Goal: Task Accomplishment & Management: Manage account settings

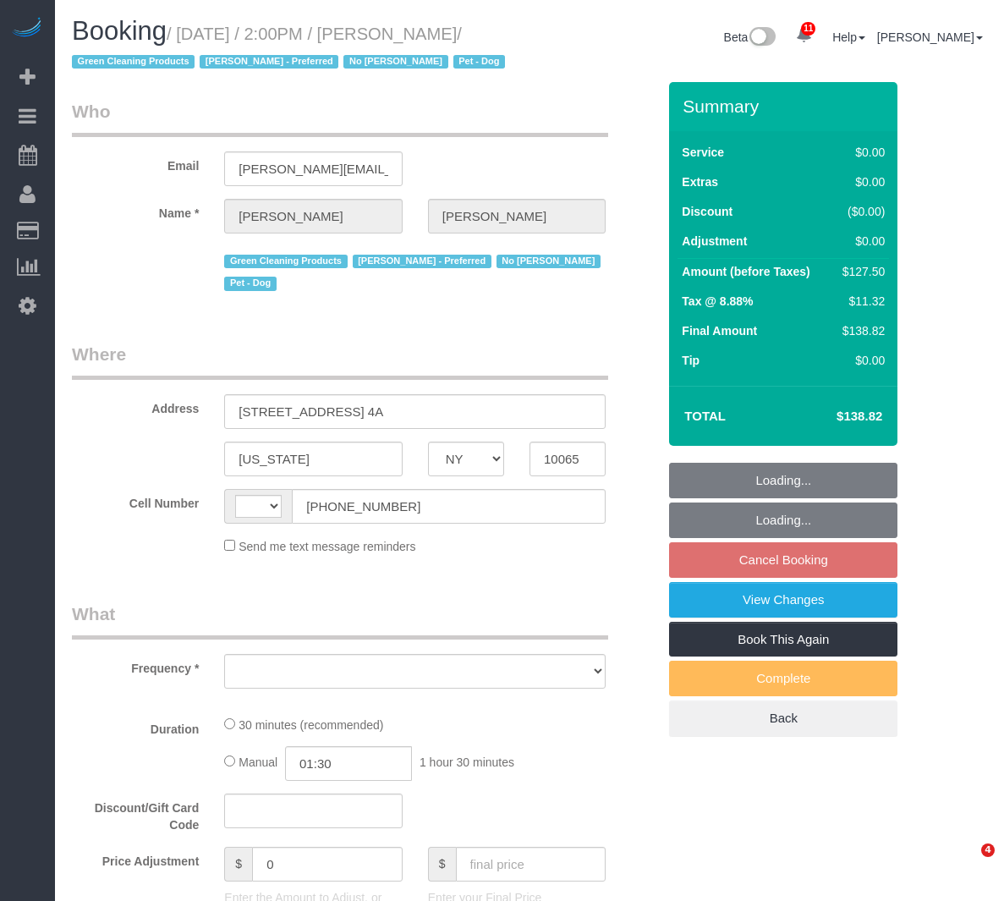
select select "NY"
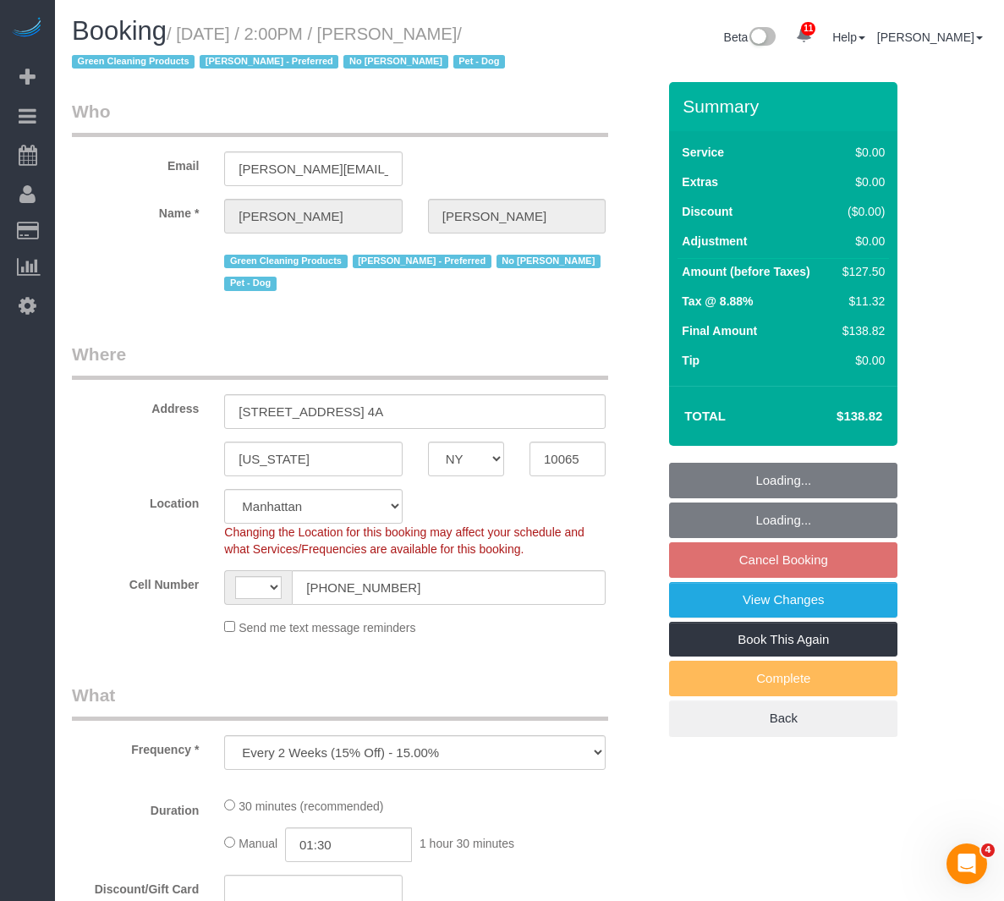
select select "object:597"
select select "string:[GEOGRAPHIC_DATA]"
select select "string:stripe-pm_1PtxTQ4VGloSiKo7ZFHK5Uwh"
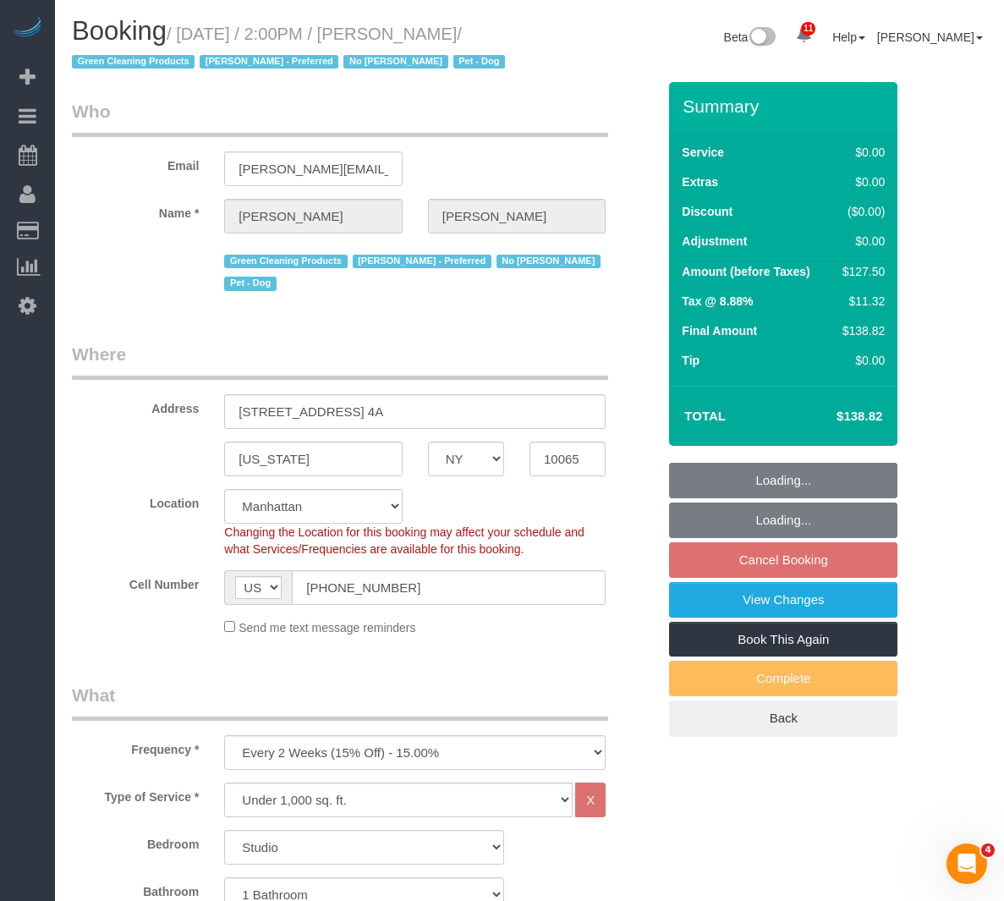
select select "spot3"
select select "number:89"
select select "number:90"
select select "number:13"
select select "number:7"
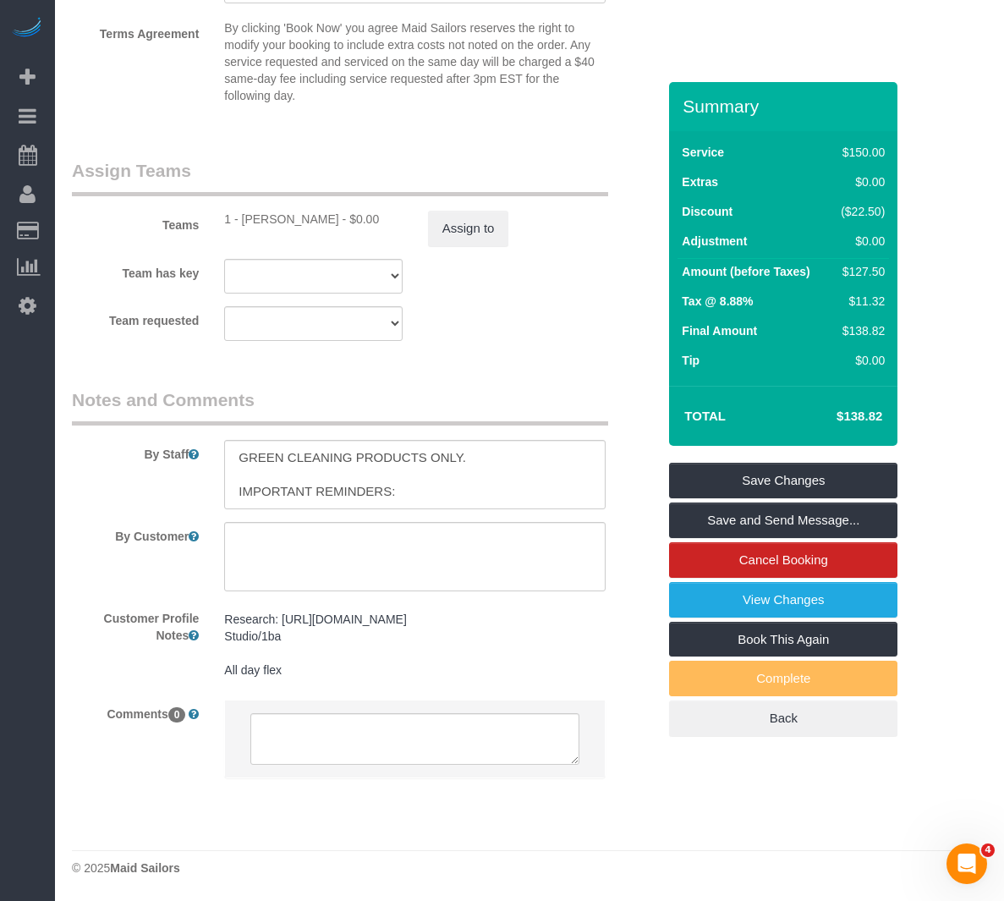
scroll to position [2286, 0]
click at [502, 306] on div "Team requested 1 - Xiomara Inga 000- Donna Mercado 000 - Partnerships 000 - TEA…" at bounding box center [364, 323] width 610 height 35
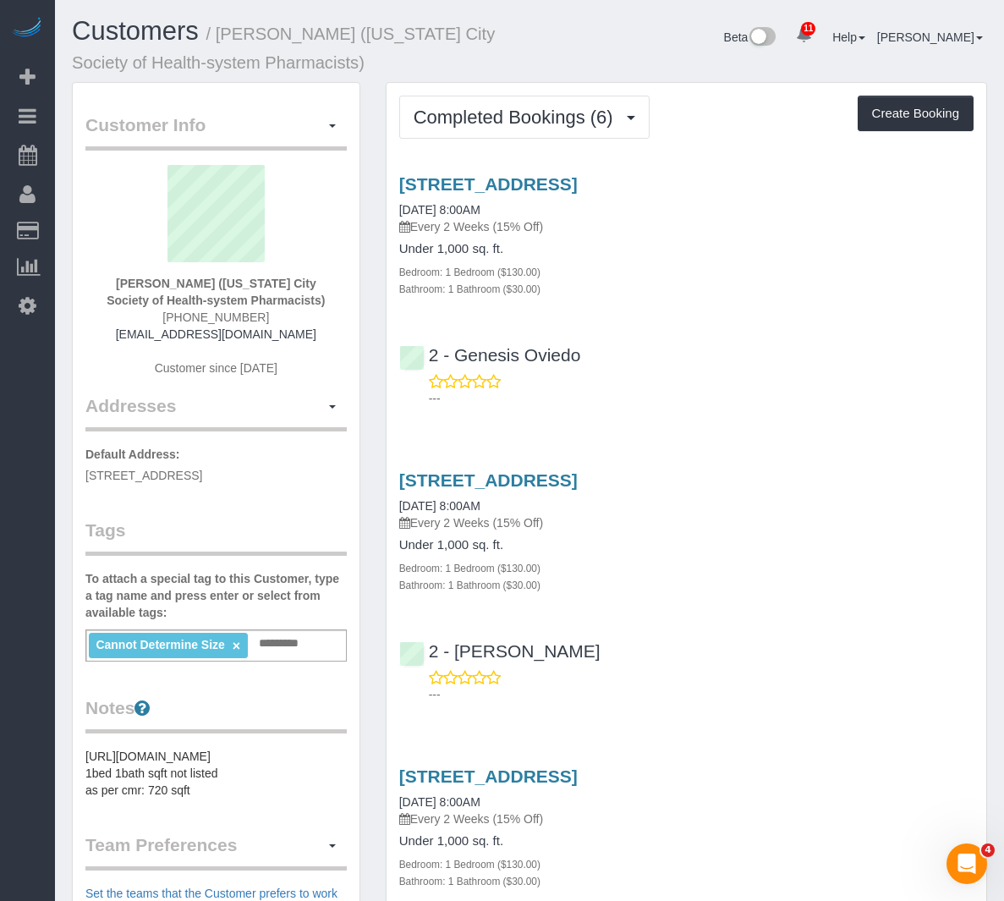
click at [376, 75] on div "Customers / Nino Mihatov (New York City Society of Health-system Pharmacists)" at bounding box center [294, 49] width 470 height 65
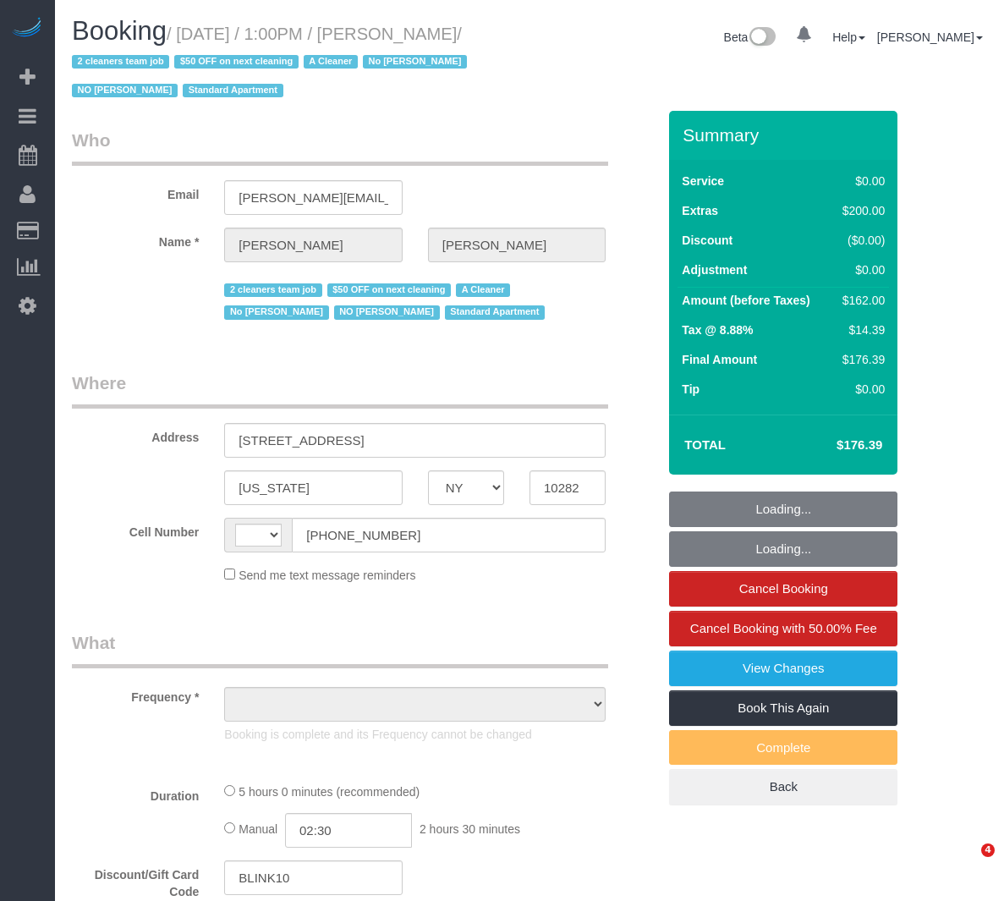
select select "NY"
select select "string:[GEOGRAPHIC_DATA]"
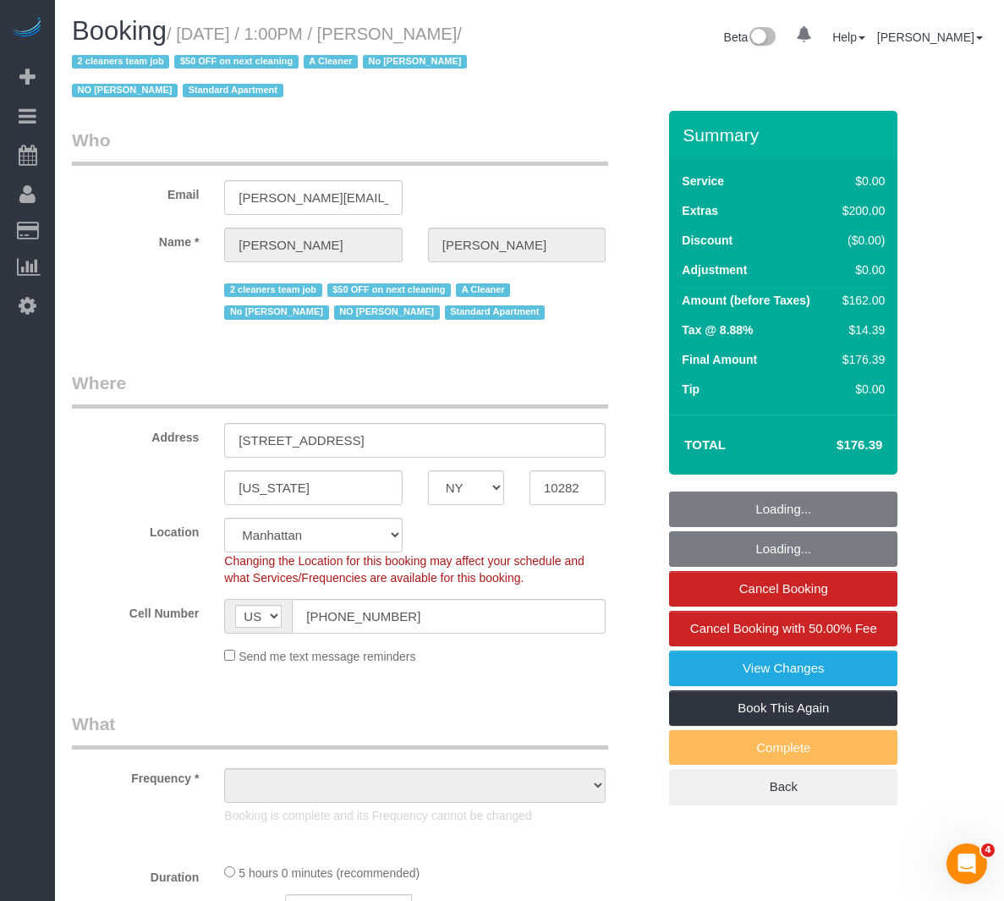
select select "object:745"
select select "string:stripe-pm_1RYby44VGloSiKo7VpVJONnN"
select select "1"
select select "spot1"
select select "number:60"
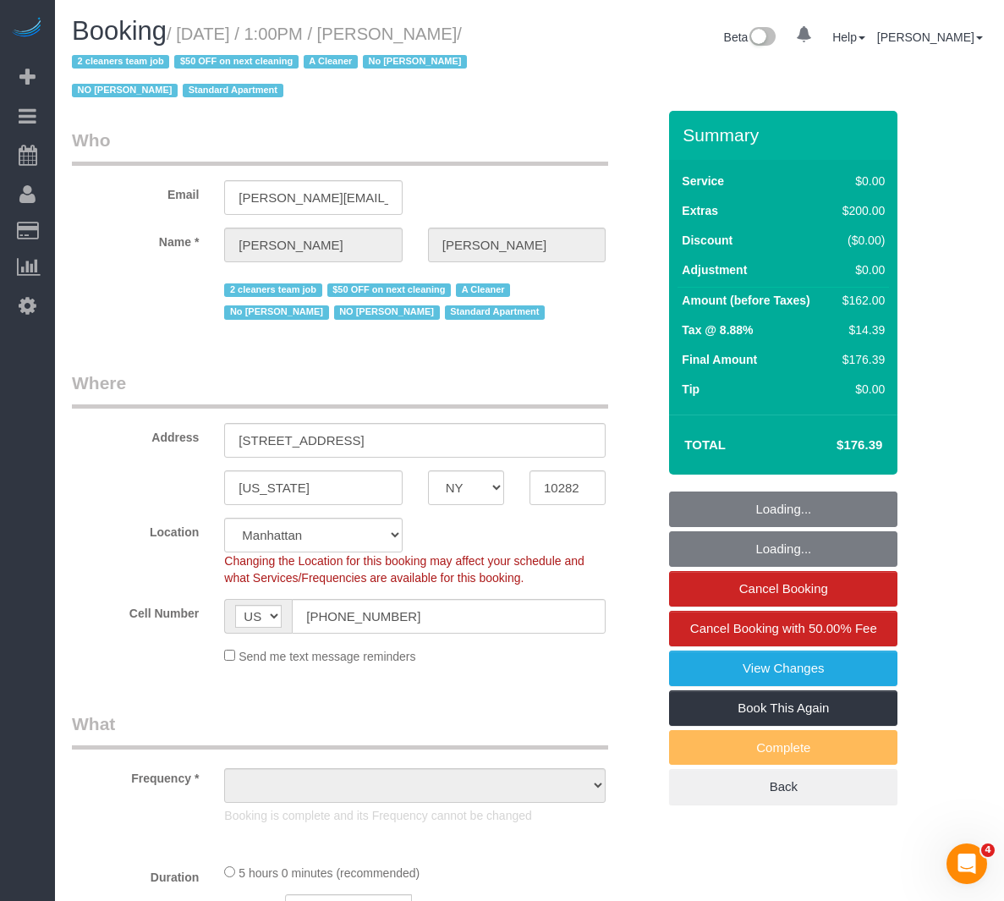
select select "number:73"
select select "number:15"
select select "number:6"
select select "object:1004"
select select "1"
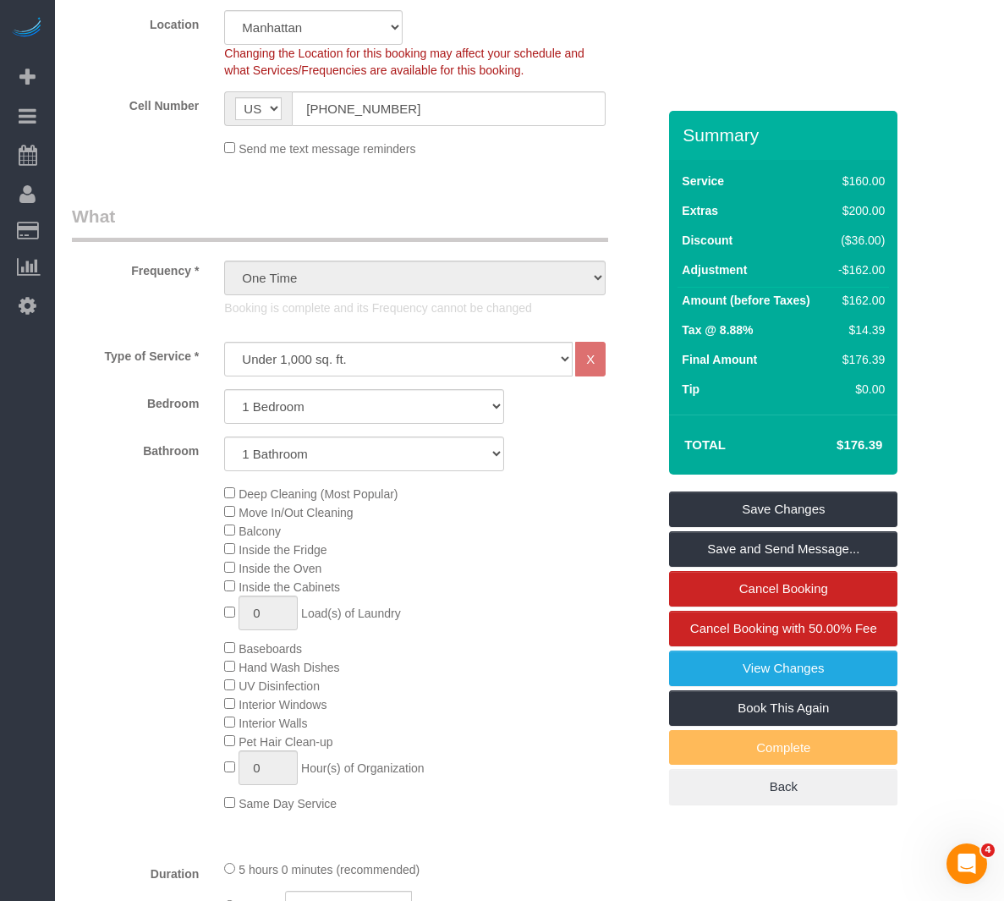
scroll to position [931, 0]
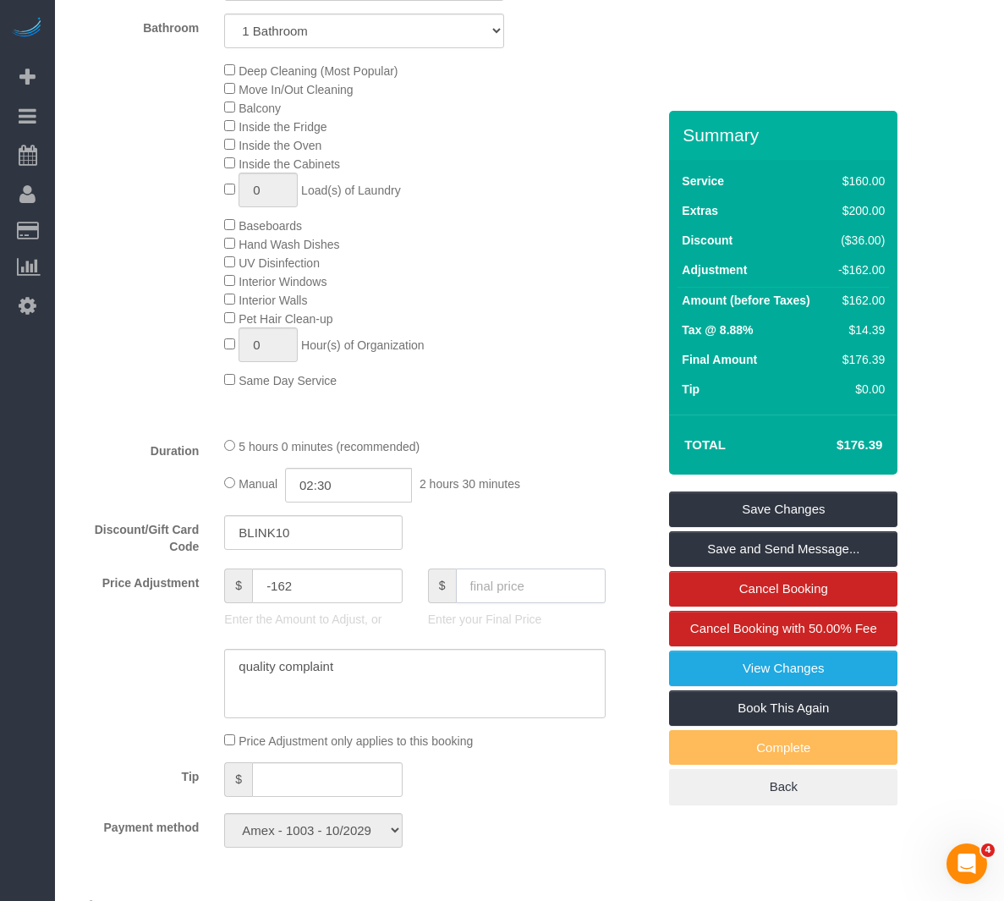
click at [489, 591] on input "text" at bounding box center [531, 586] width 151 height 35
type input "0"
type input "-324"
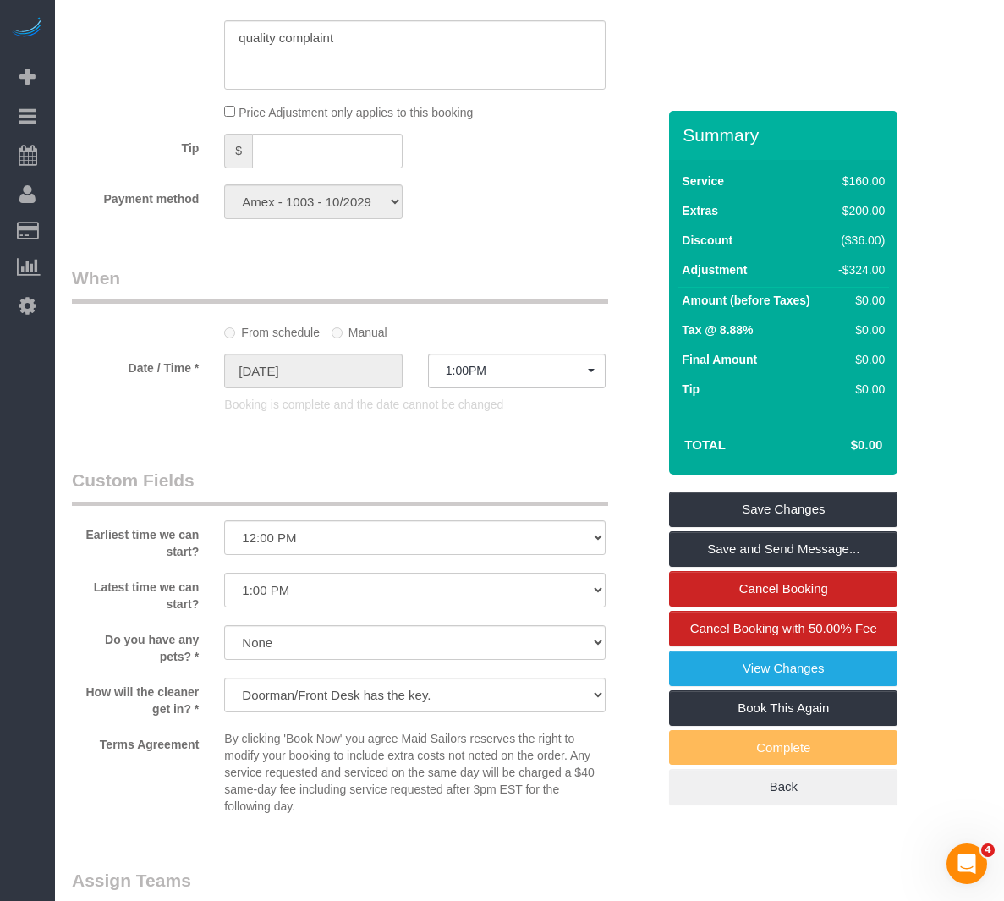
scroll to position [1523, 0]
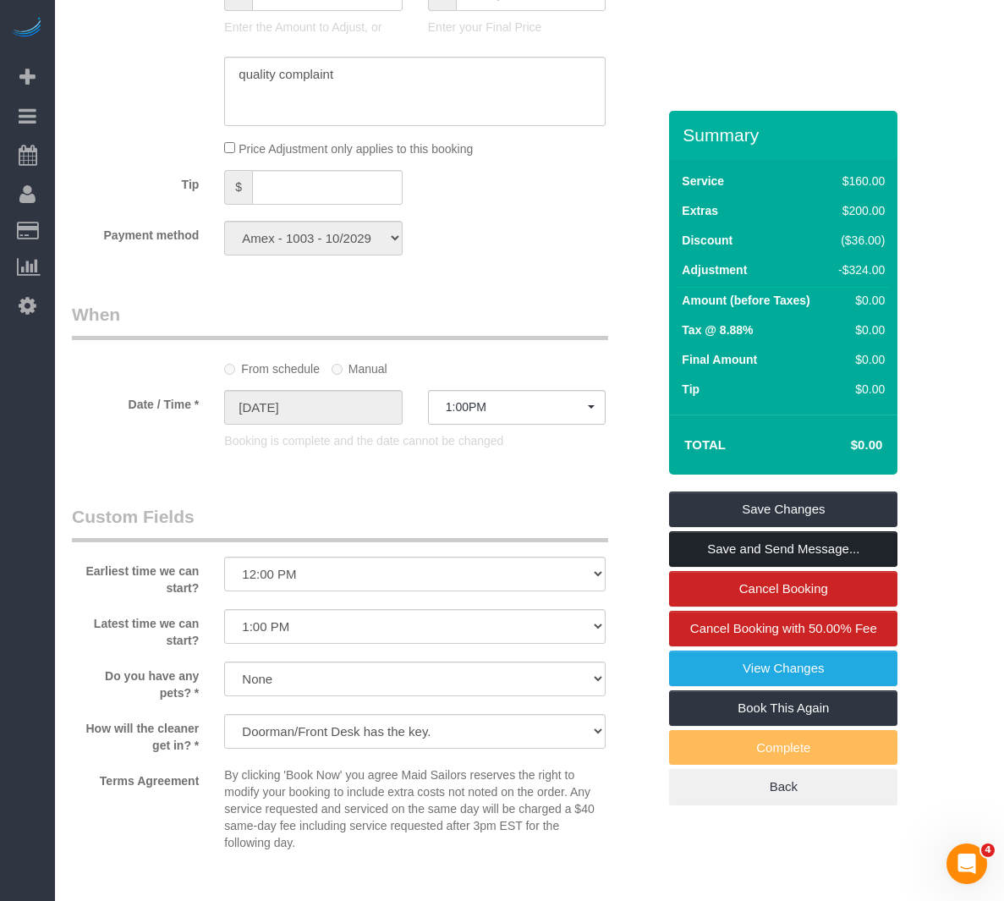
click at [789, 541] on link "Save and Send Message..." at bounding box center [783, 549] width 228 height 36
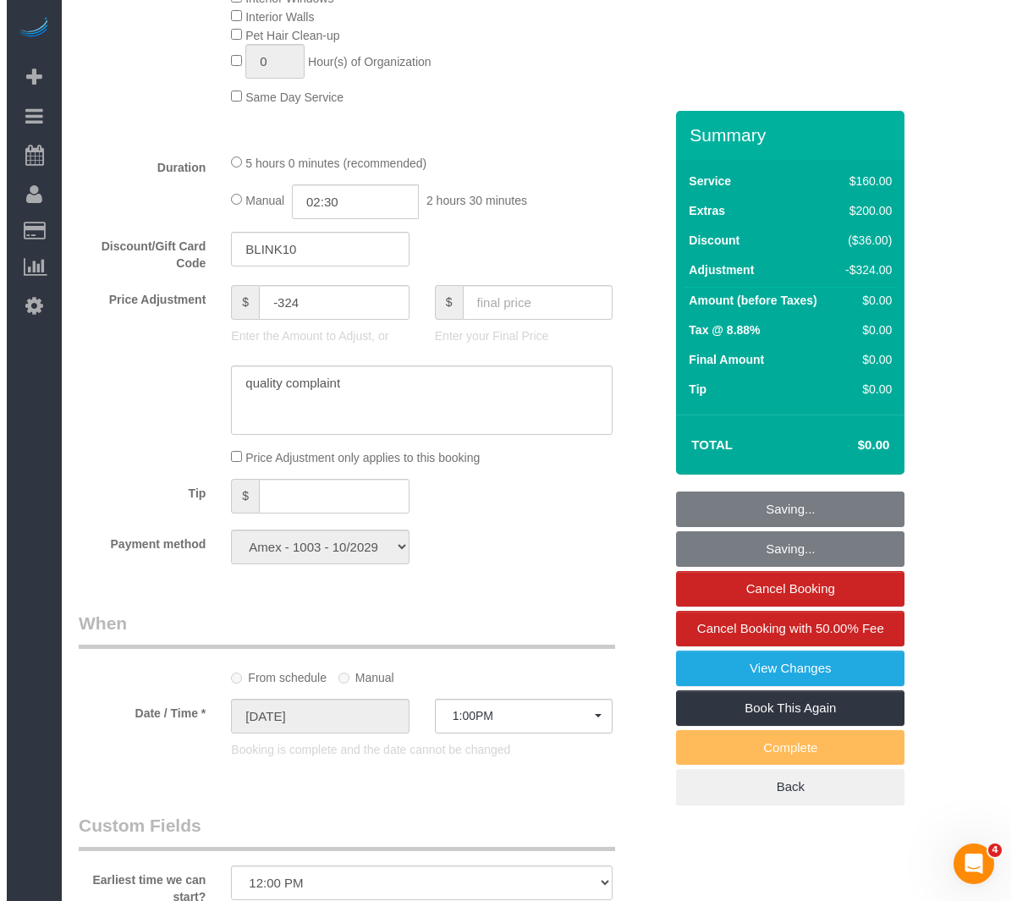
scroll to position [931, 0]
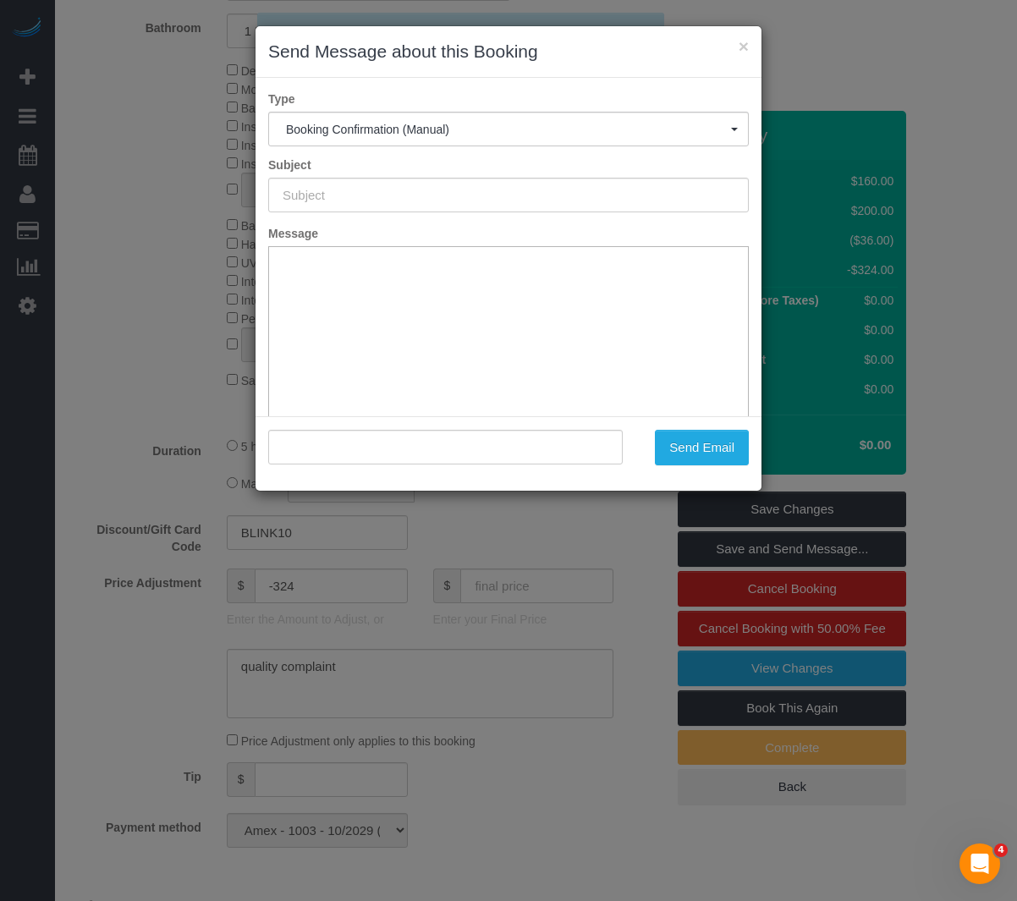
type input "Cleaning Confirmed for [DATE] 1:00pm"
type input ""[PERSON_NAME]" <[PERSON_NAME][EMAIL_ADDRESS][PERSON_NAME][DOMAIN_NAME]>"
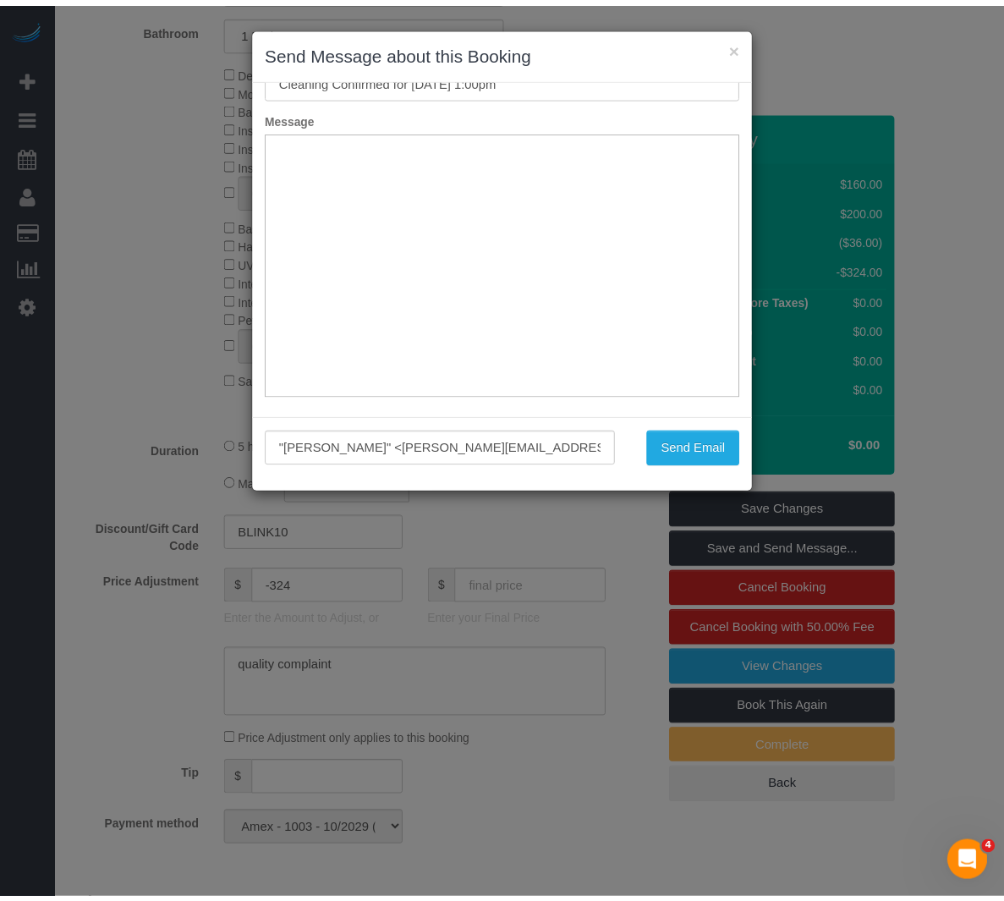
scroll to position [124, 0]
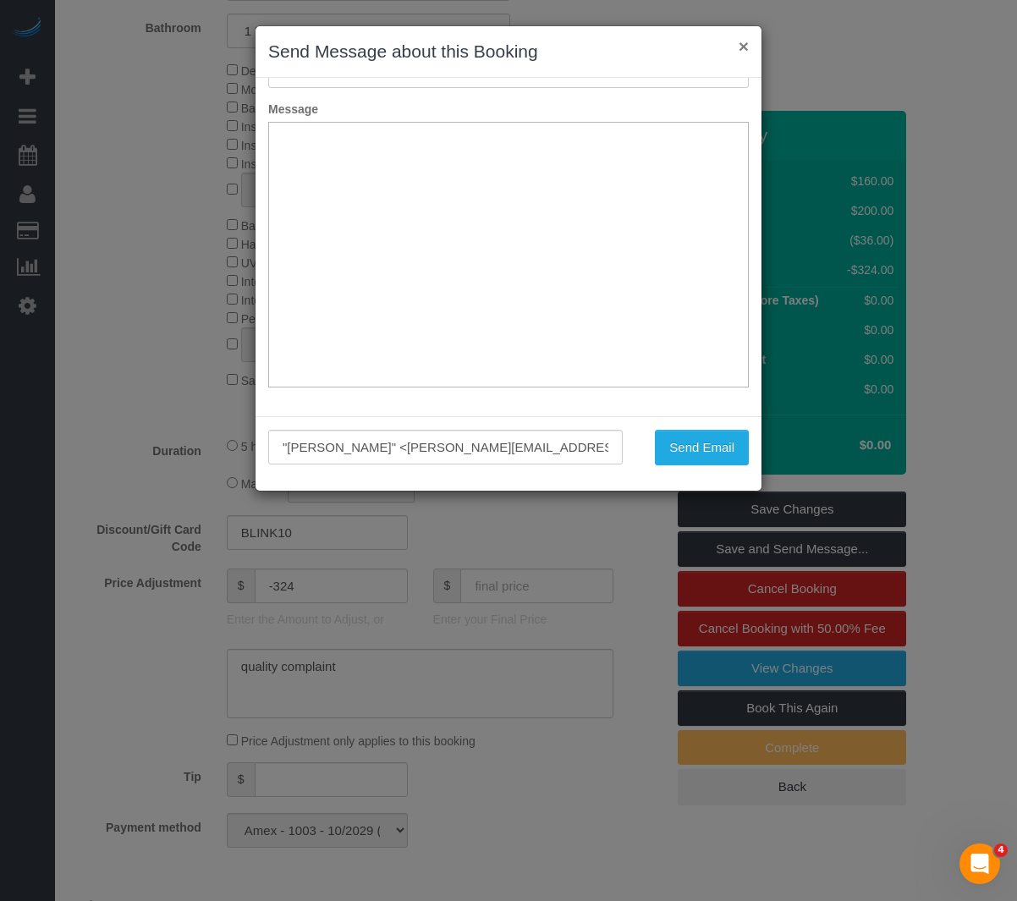
click at [740, 41] on button "×" at bounding box center [744, 46] width 10 height 18
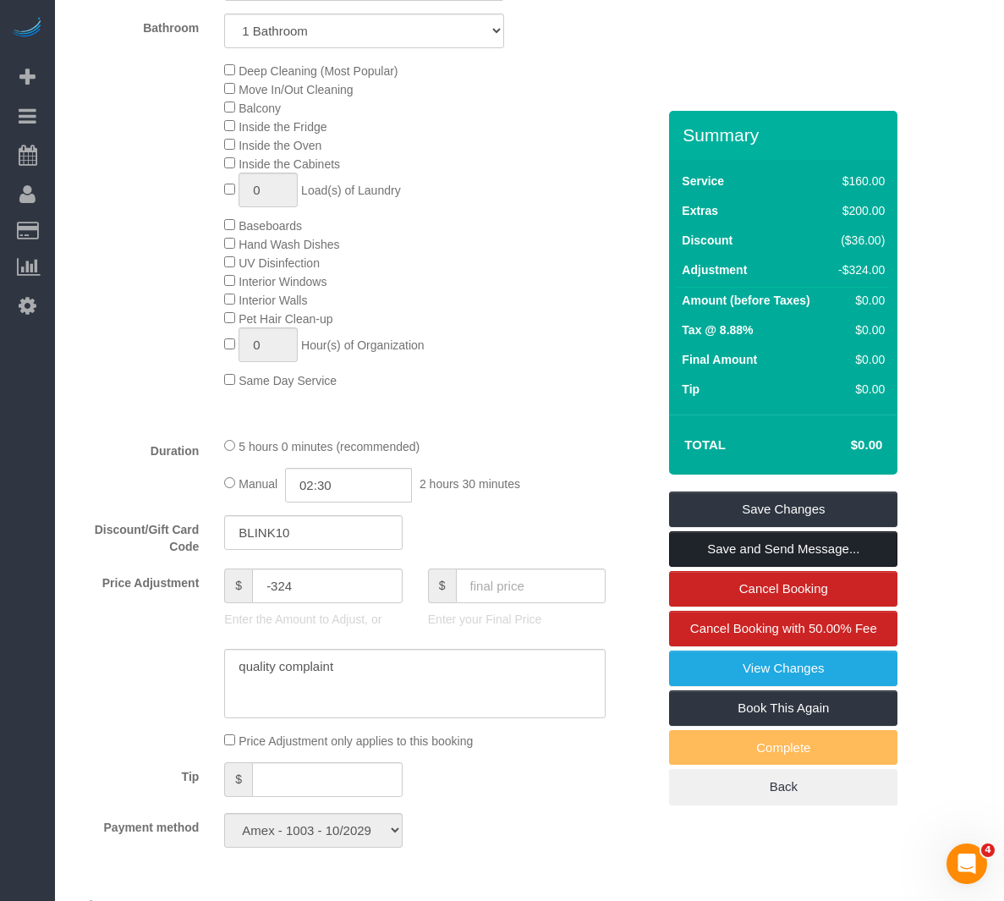
click at [764, 551] on link "Save and Send Message..." at bounding box center [783, 549] width 228 height 36
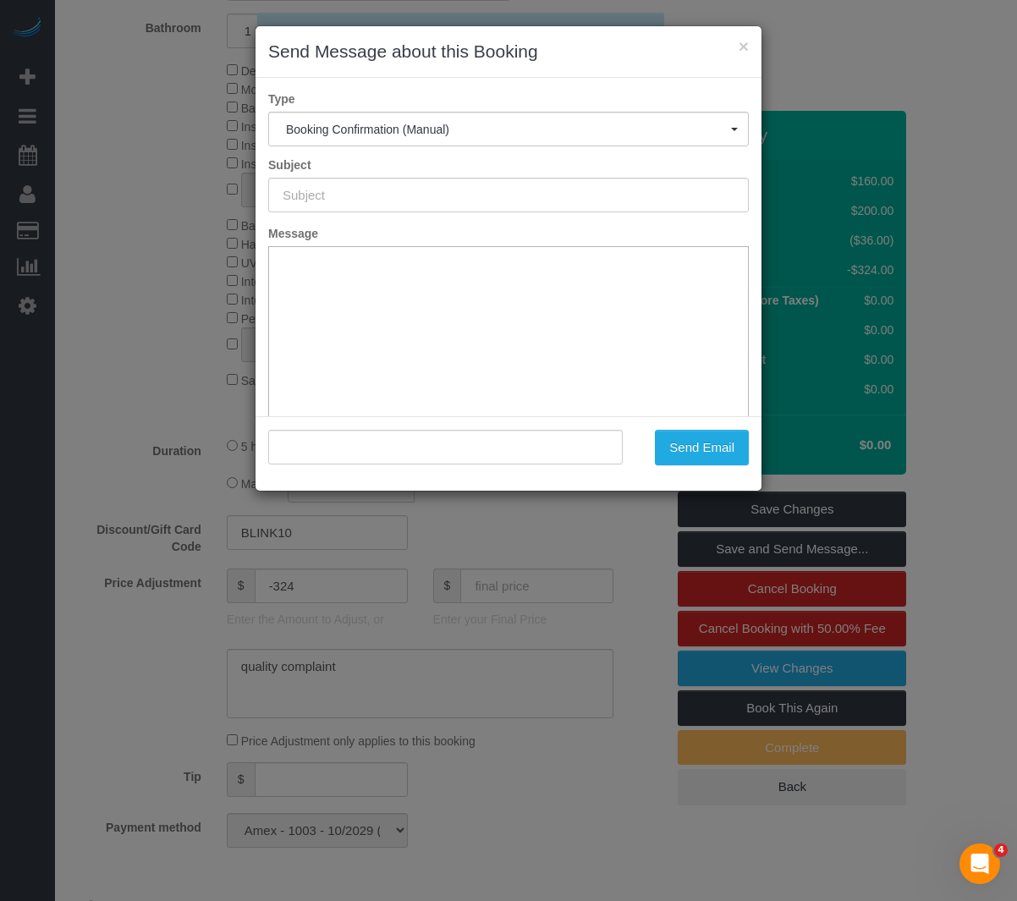
type input "Cleaning Confirmed for [DATE] 1:00pm"
type input ""[PERSON_NAME]" <[PERSON_NAME][EMAIL_ADDRESS][PERSON_NAME][DOMAIN_NAME]>"
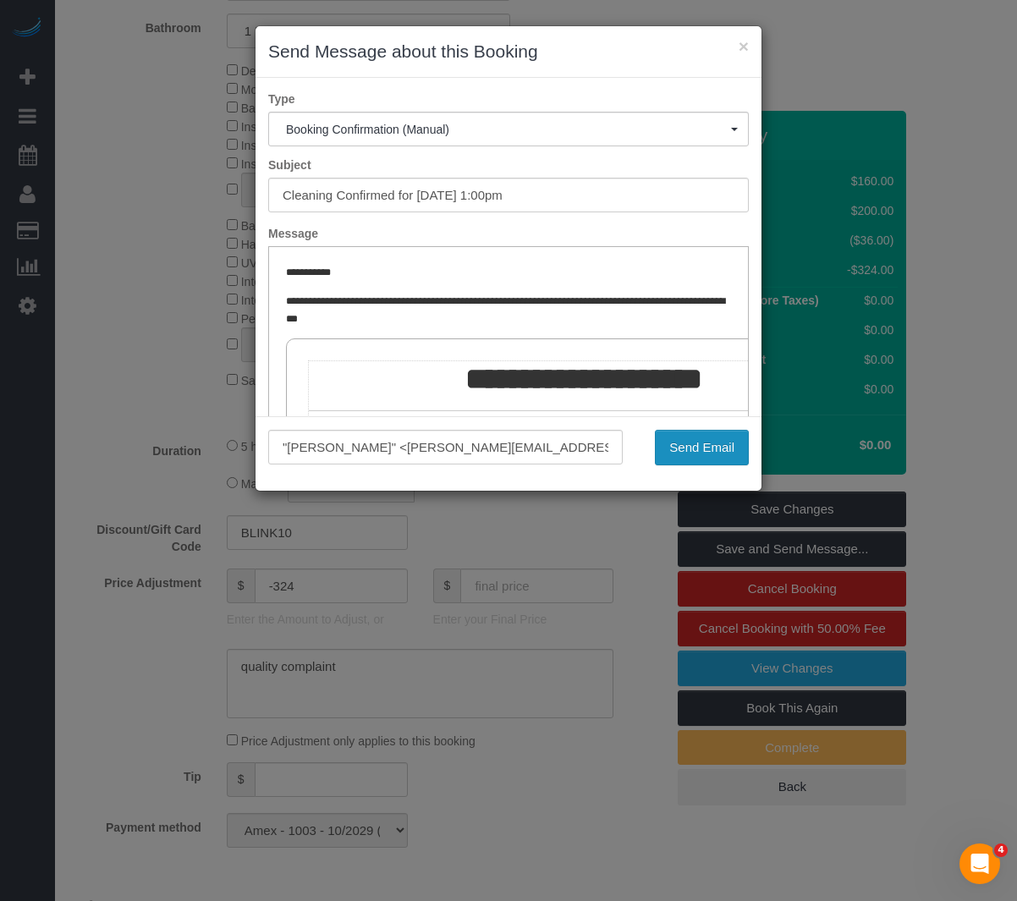
click at [682, 446] on button "Send Email" at bounding box center [702, 448] width 94 height 36
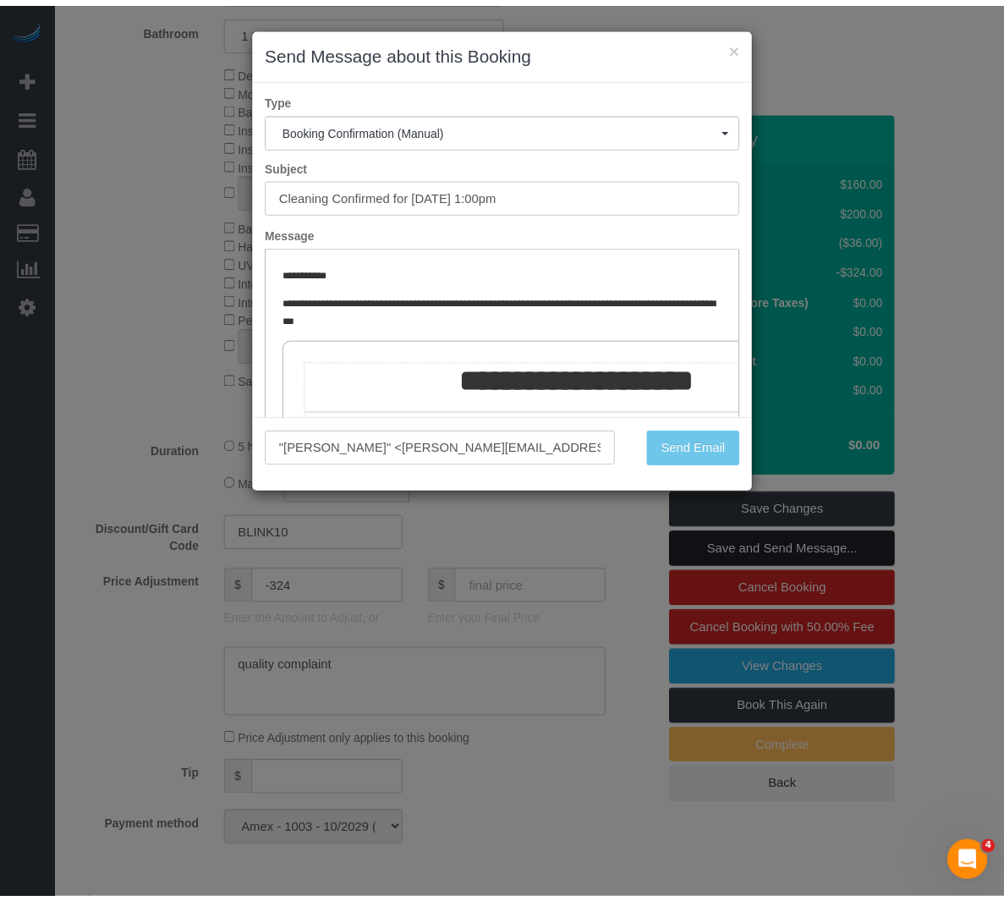
scroll to position [992, 0]
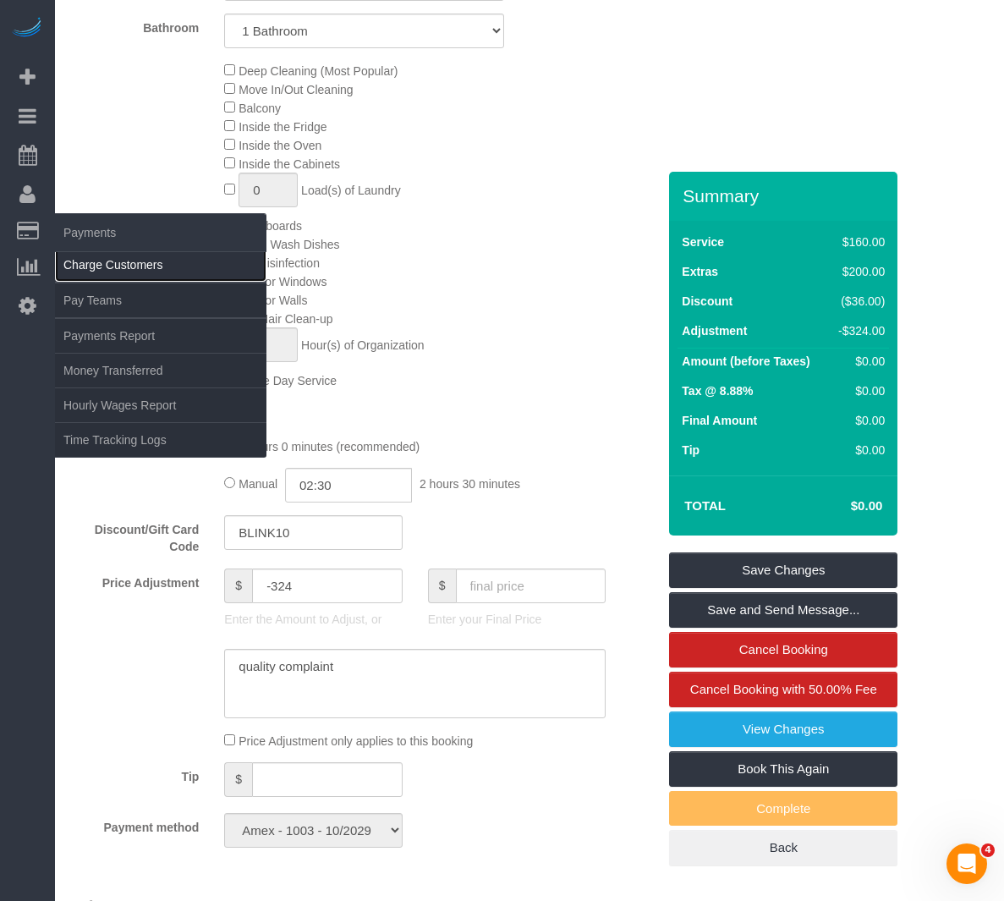
click at [67, 258] on link "Charge Customers" at bounding box center [161, 265] width 212 height 34
select select
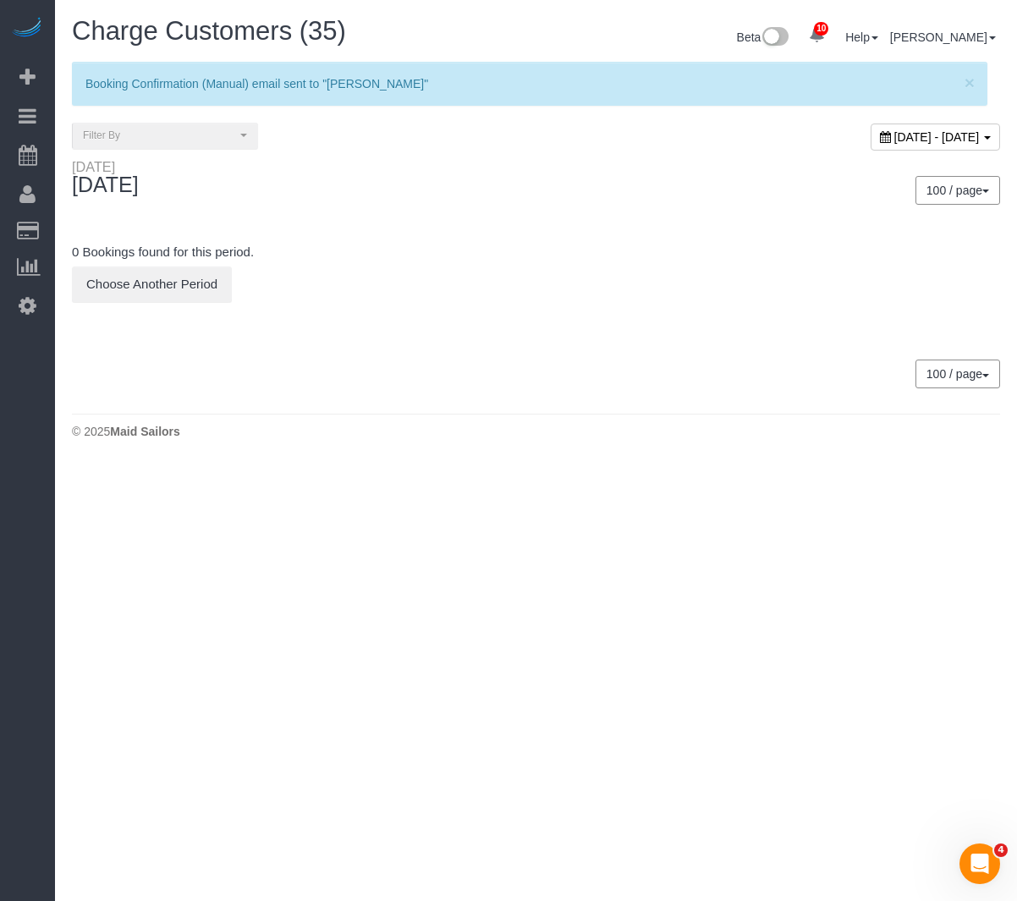
click at [871, 150] on div "[DATE] - [DATE]" at bounding box center [935, 137] width 129 height 27
type input "**********"
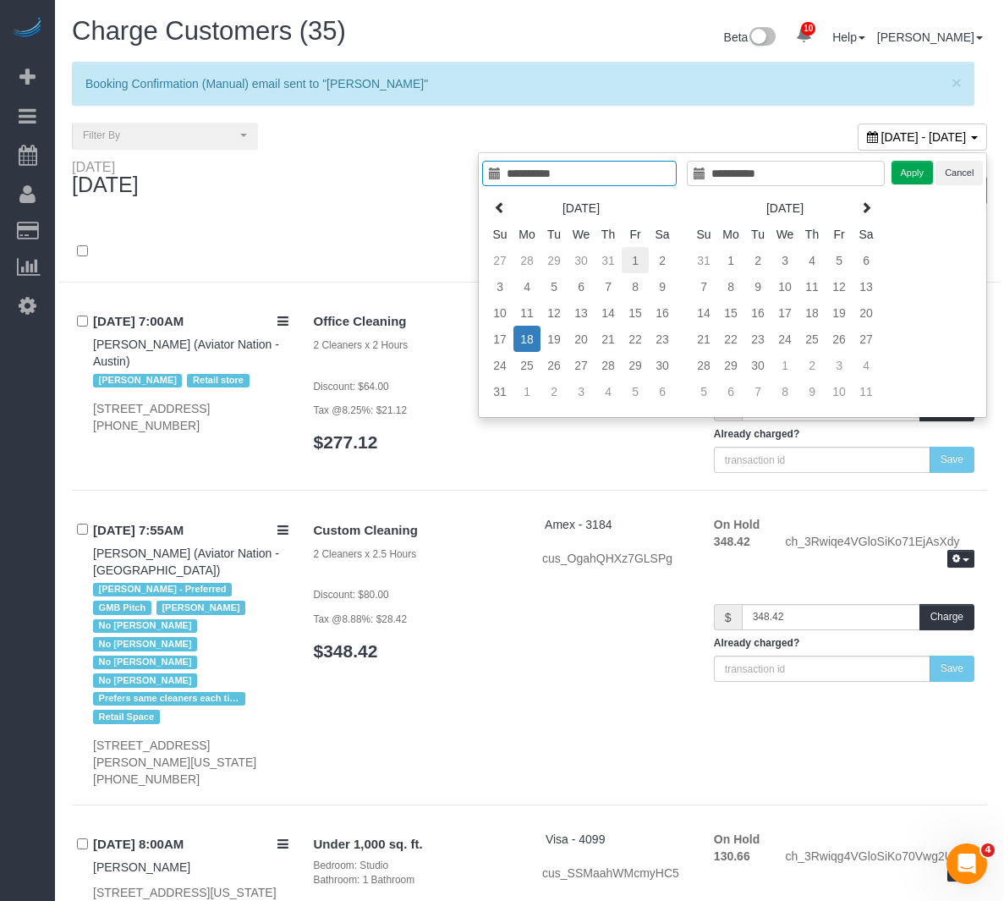
type input "**********"
click at [630, 259] on td "1" at bounding box center [635, 260] width 27 height 26
type input "**********"
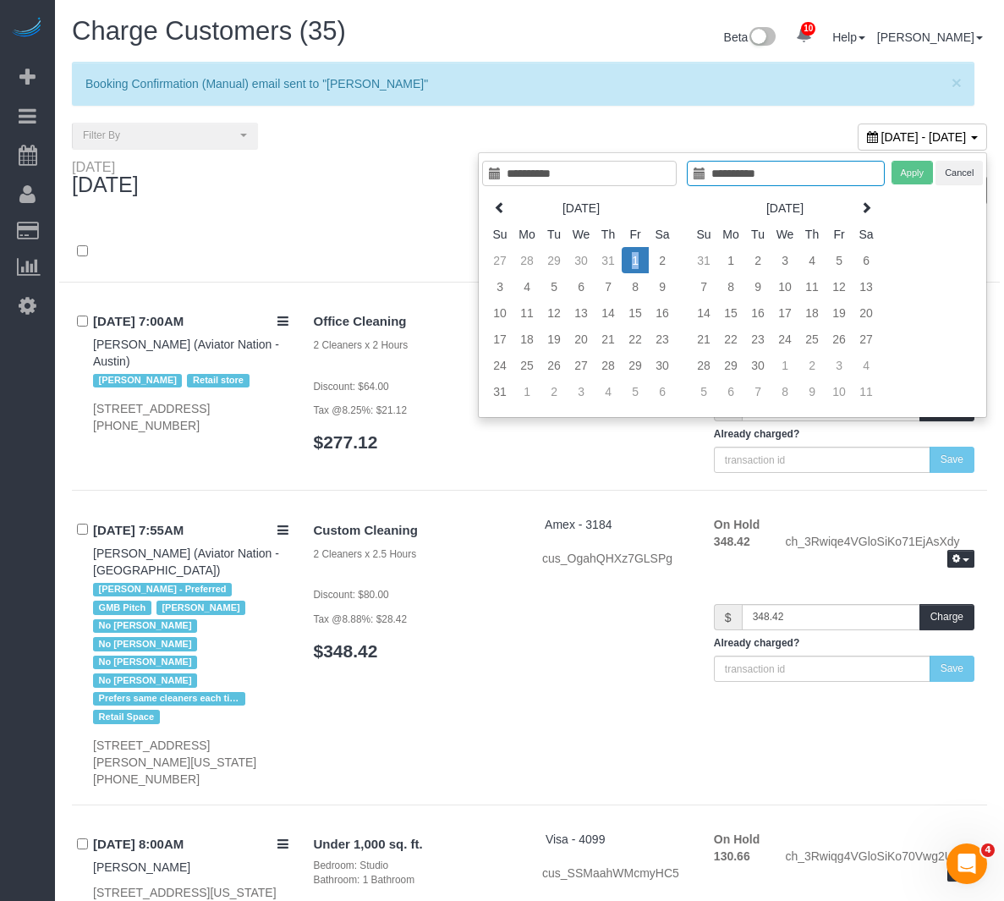
click at [630, 259] on td "1" at bounding box center [635, 260] width 27 height 26
type input "**********"
click at [910, 170] on button "Apply" at bounding box center [913, 173] width 42 height 25
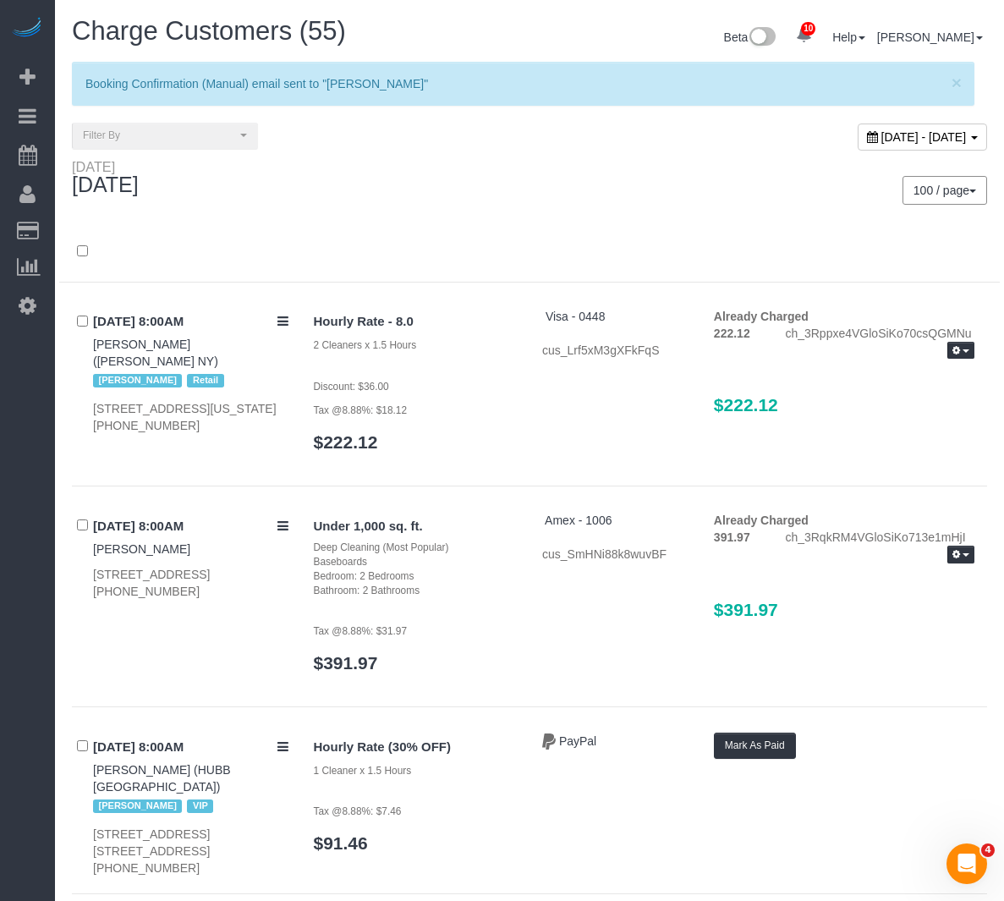
click at [481, 269] on div at bounding box center [529, 261] width 941 height 44
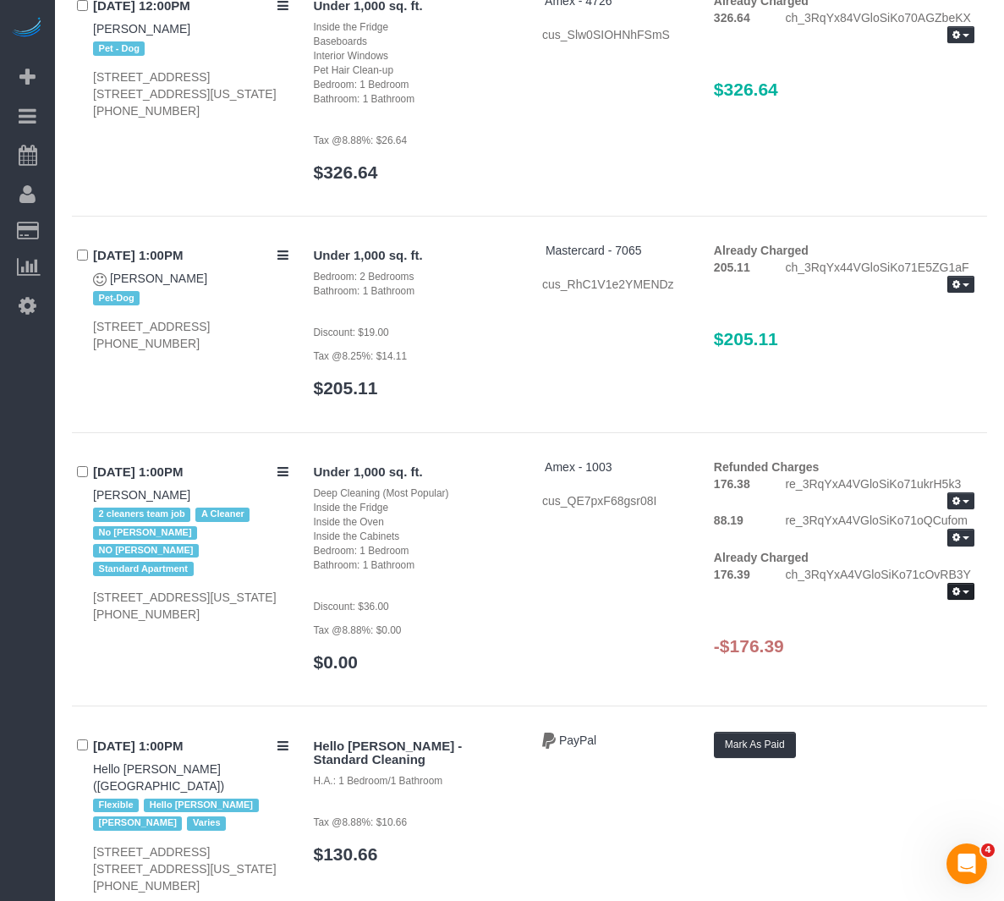
click at [956, 587] on icon "button" at bounding box center [957, 591] width 8 height 9
click at [869, 609] on link "Refund" at bounding box center [907, 620] width 134 height 22
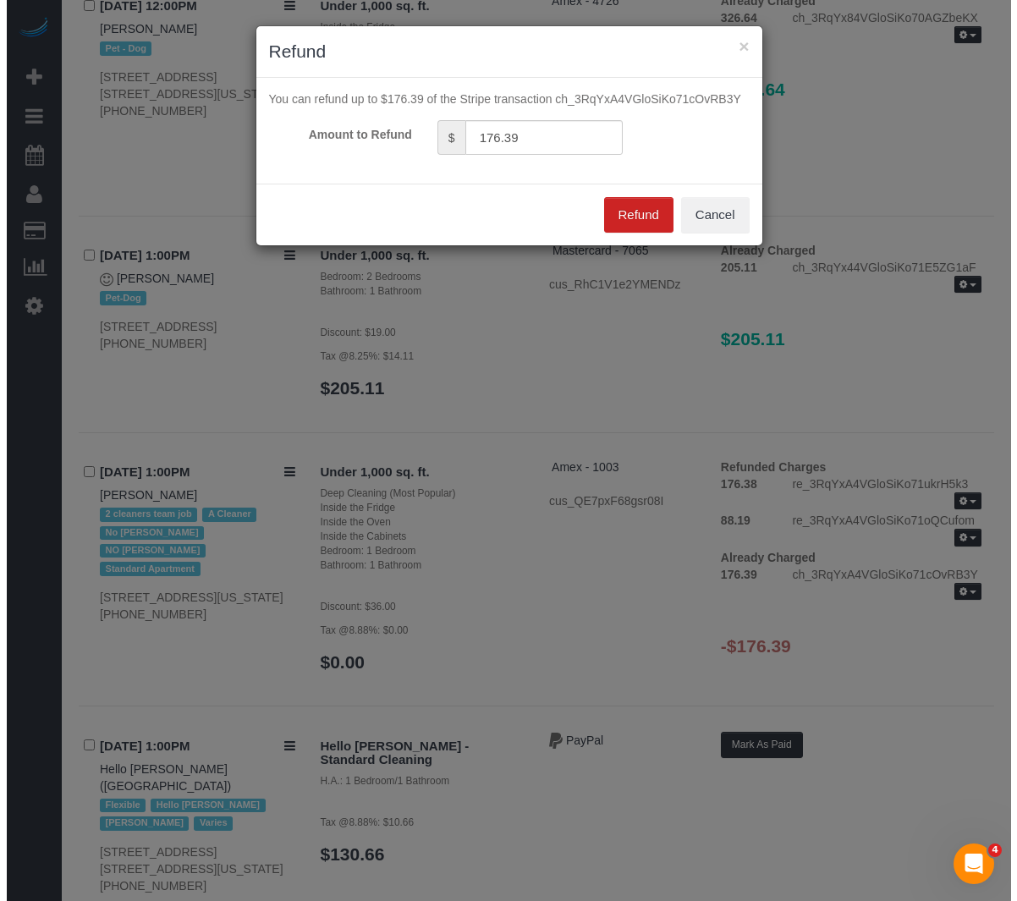
scroll to position [6856, 0]
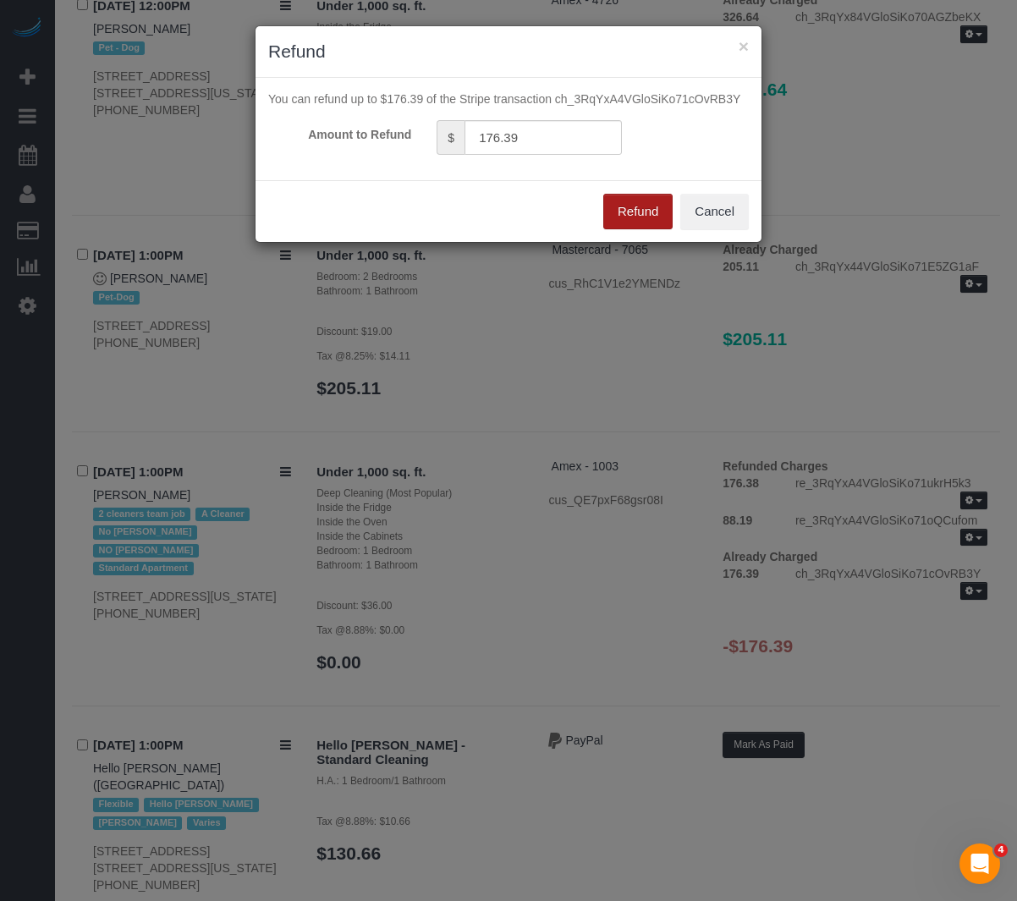
click at [635, 211] on button "Refund" at bounding box center [637, 212] width 69 height 36
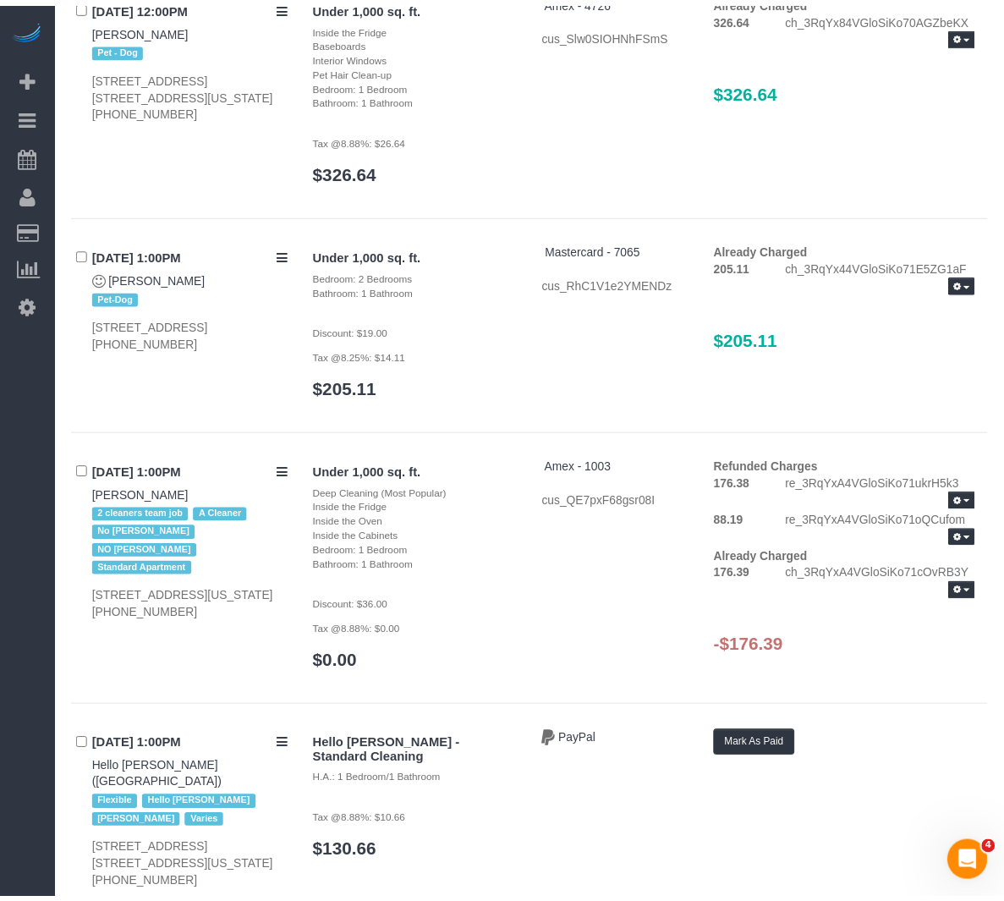
scroll to position [6874, 0]
